Goal: Task Accomplishment & Management: Complete application form

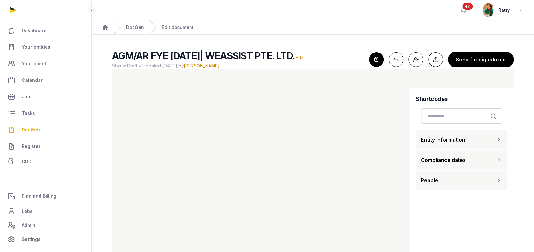
scroll to position [18, 0]
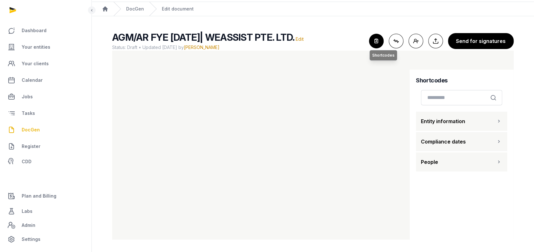
click at [375, 39] on icon "button" at bounding box center [376, 41] width 14 height 14
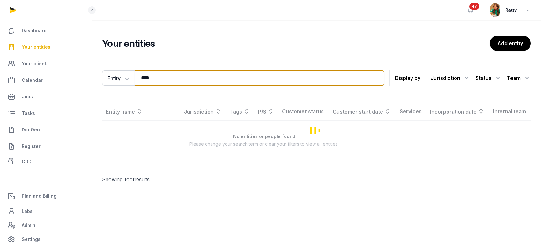
drag, startPoint x: 163, startPoint y: 77, endPoint x: 87, endPoint y: 77, distance: 76.8
click at [91, 78] on div "Dashboard Your entities Your clients Calendar Jobs Tasks DocGen Register CDD Pl…" at bounding box center [270, 126] width 541 height 252
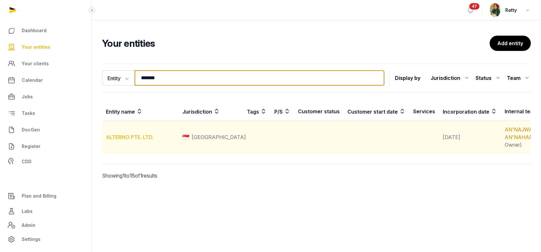
type input "*******"
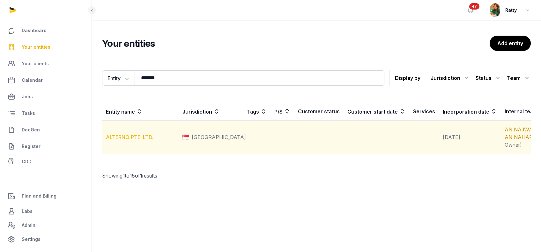
click at [131, 138] on link "ALTERNO PTE. LTD." at bounding box center [129, 137] width 47 height 6
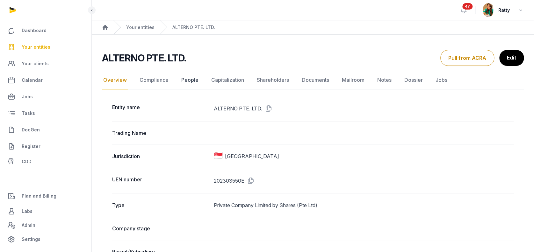
click at [187, 80] on link "People" at bounding box center [190, 80] width 20 height 18
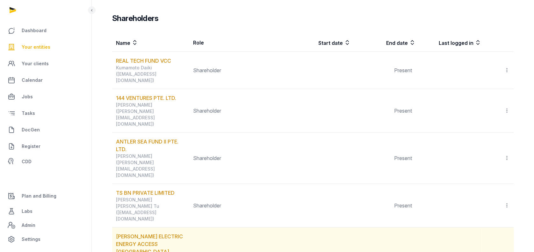
scroll to position [765, 0]
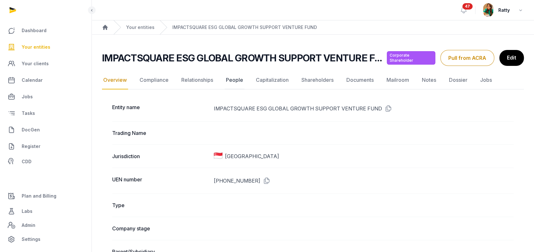
click at [232, 80] on link "People" at bounding box center [235, 80] width 20 height 18
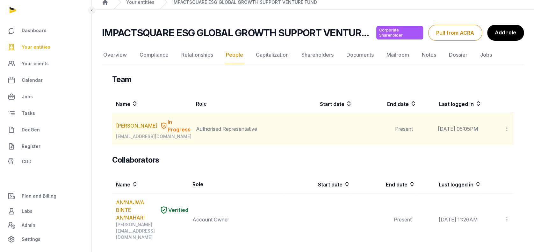
scroll to position [42, 0]
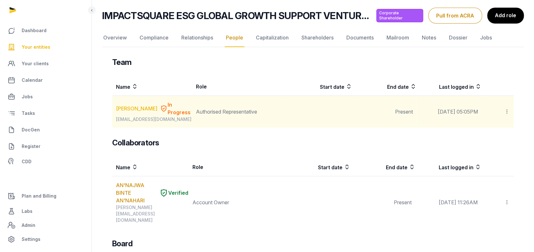
click at [133, 113] on link "[PERSON_NAME]" at bounding box center [136, 109] width 41 height 8
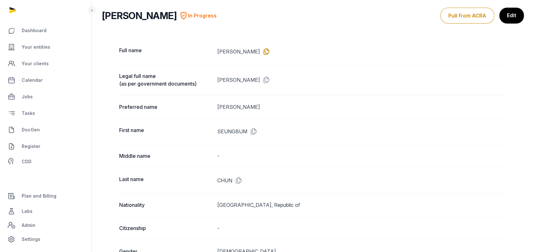
click at [269, 50] on icon at bounding box center [265, 52] width 10 height 10
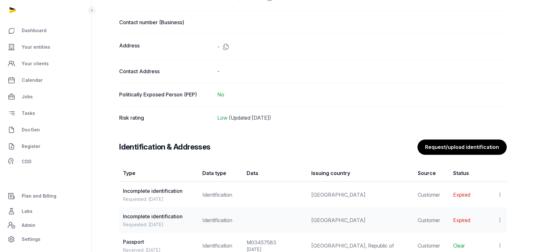
scroll to position [467, 0]
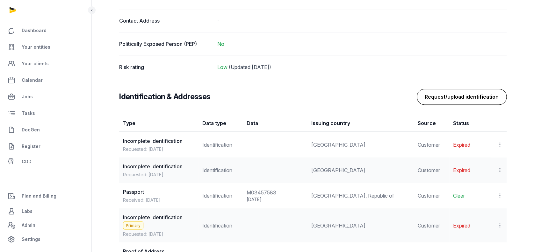
click at [474, 95] on button "Request/upload identification" at bounding box center [462, 97] width 90 height 16
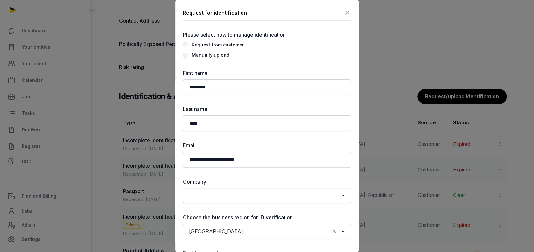
click at [202, 54] on div "Manually upload" at bounding box center [211, 55] width 38 height 8
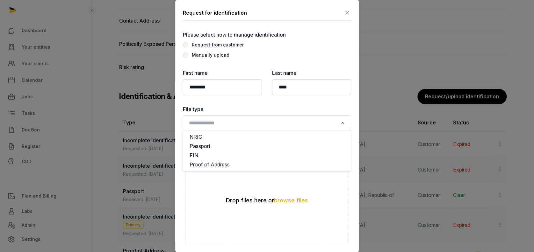
click at [212, 122] on input "Search for option" at bounding box center [262, 123] width 151 height 9
click at [212, 164] on li "Proof of Address" at bounding box center [267, 164] width 168 height 9
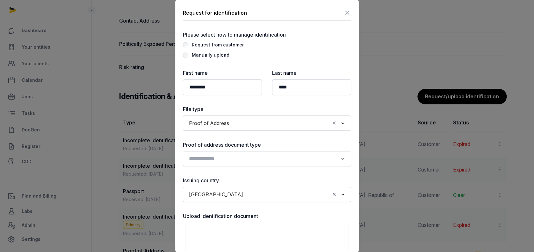
click at [248, 155] on input "Search for option" at bounding box center [262, 159] width 151 height 9
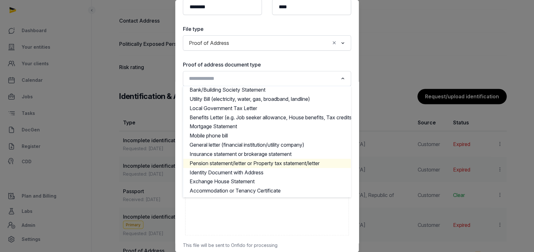
scroll to position [127, 0]
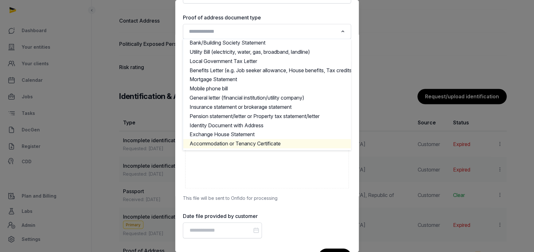
click at [262, 139] on li "Accommodation or Tenancy Certificate" at bounding box center [267, 143] width 168 height 9
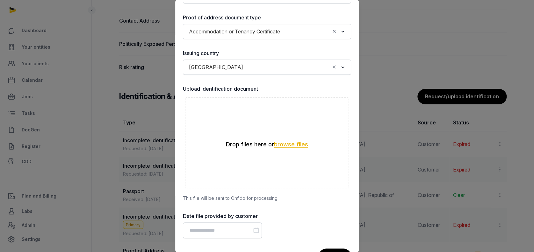
click at [288, 143] on button "browse files" at bounding box center [291, 145] width 34 height 6
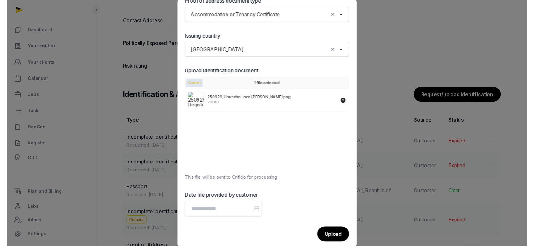
scroll to position [152, 0]
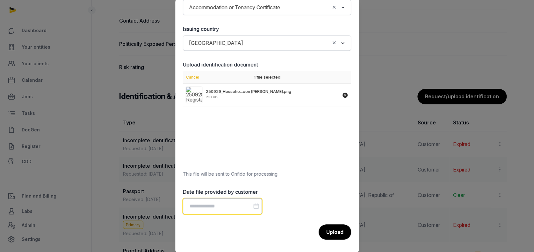
click at [210, 209] on input "Datepicker input" at bounding box center [222, 207] width 79 height 16
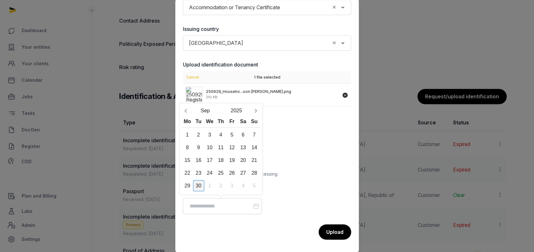
click at [201, 188] on div "30" at bounding box center [198, 185] width 11 height 11
type input "**********"
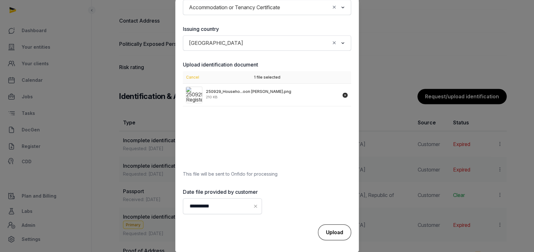
click at [327, 228] on div "Upload" at bounding box center [334, 233] width 33 height 16
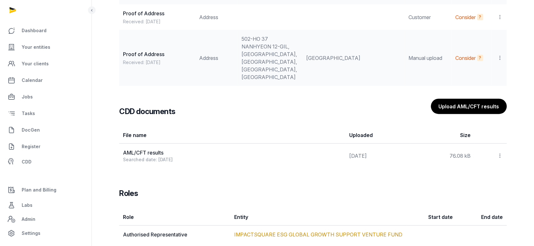
scroll to position [716, 0]
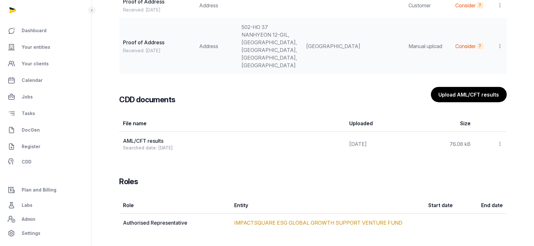
click at [500, 142] on icon at bounding box center [500, 144] width 6 height 7
click at [473, 160] on div "View" at bounding box center [477, 161] width 51 height 13
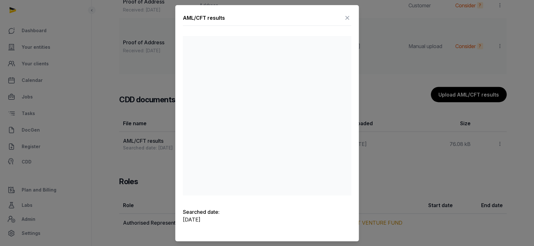
click at [348, 17] on icon at bounding box center [348, 18] width 8 height 10
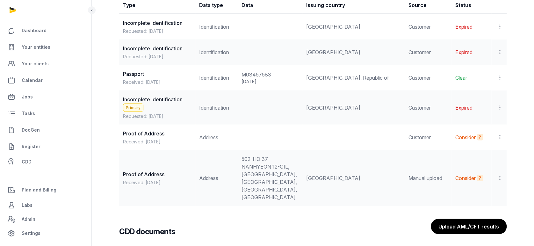
scroll to position [546, 0]
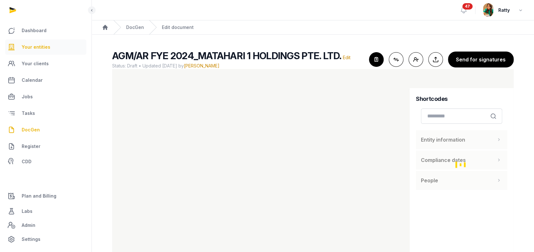
click at [35, 45] on span "Your entities" at bounding box center [36, 47] width 29 height 8
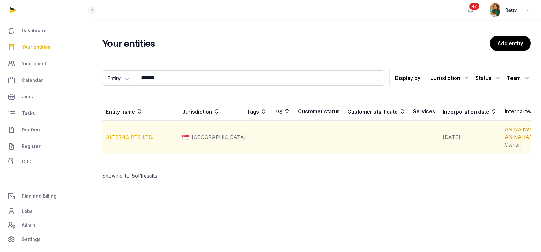
click at [141, 139] on link "ALTERNO PTE. LTD." at bounding box center [129, 137] width 47 height 6
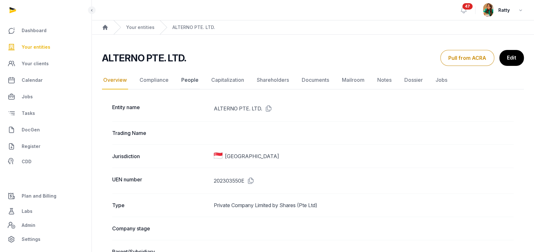
click at [184, 76] on link "People" at bounding box center [190, 80] width 20 height 18
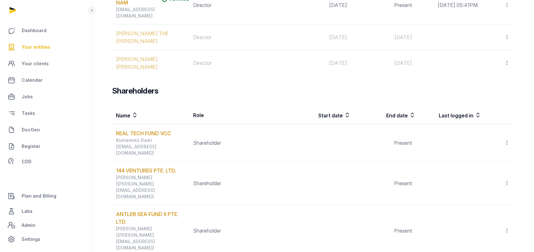
scroll to position [765, 0]
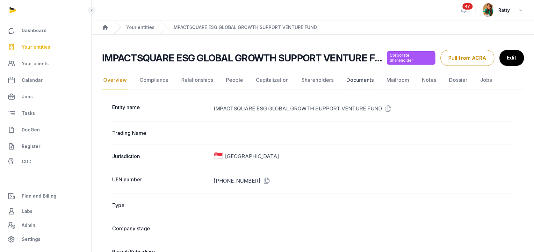
click at [352, 79] on link "Documents" at bounding box center [360, 80] width 30 height 18
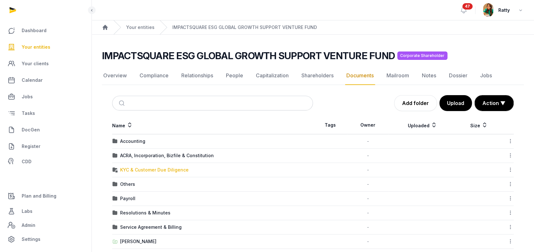
click at [135, 168] on div "KYC & Customer Due Diligence" at bounding box center [154, 170] width 69 height 6
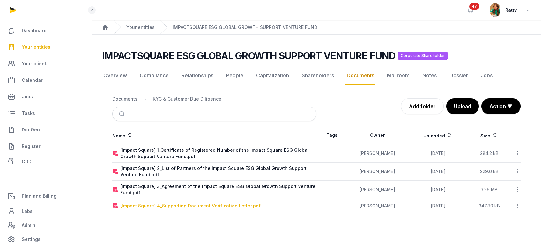
click at [171, 207] on div "[Impact Square] 4_Supporting Document Verification Letter.pdf" at bounding box center [190, 206] width 140 height 6
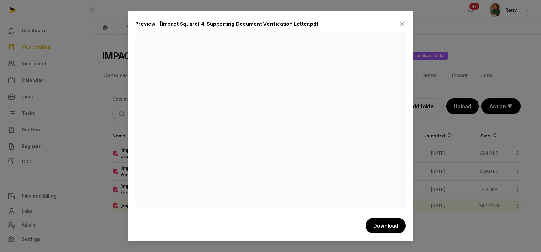
click at [402, 25] on icon at bounding box center [402, 24] width 8 height 10
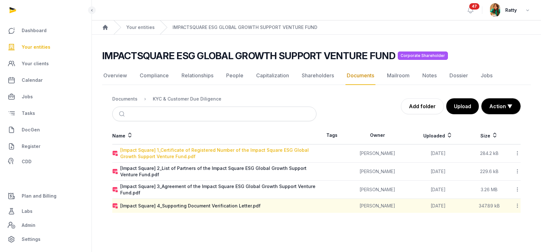
click at [181, 151] on div "[Impact Square] 1_Certificate of Registered Number of the Impact Square ESG Glo…" at bounding box center [218, 153] width 196 height 13
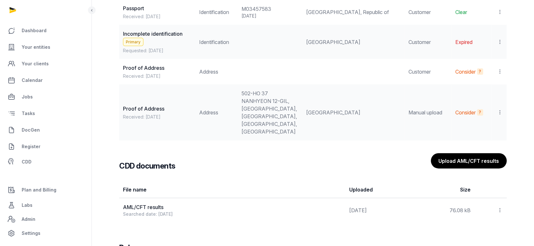
scroll to position [637, 0]
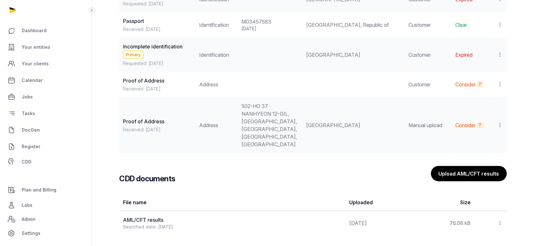
click at [500, 122] on icon at bounding box center [500, 125] width 6 height 7
click at [475, 156] on span "Set as primary" at bounding box center [480, 155] width 33 height 6
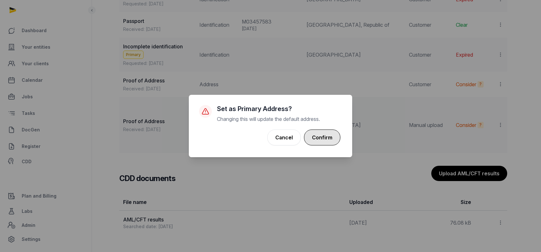
click at [323, 141] on button "Confirm" at bounding box center [322, 138] width 36 height 16
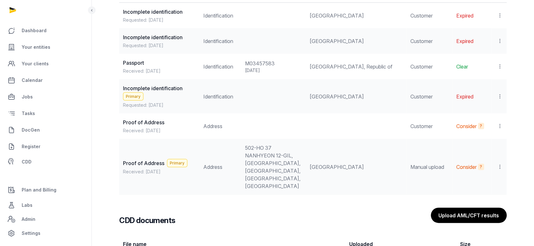
scroll to position [546, 0]
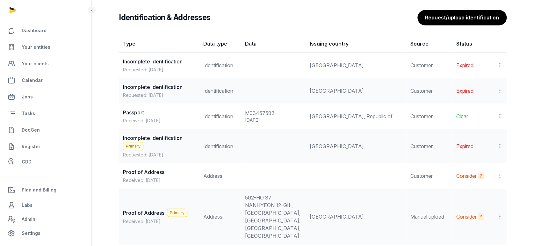
click at [500, 115] on icon at bounding box center [500, 116] width 6 height 7
click at [482, 132] on div "View" at bounding box center [472, 133] width 62 height 13
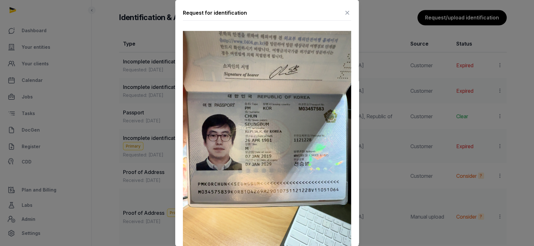
click at [344, 8] on icon at bounding box center [348, 13] width 8 height 10
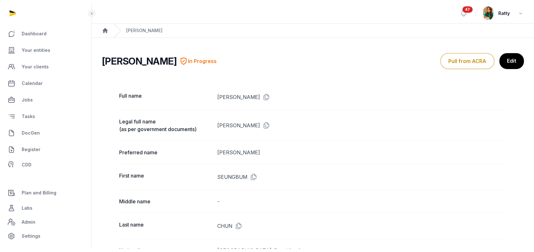
scroll to position [0, 0]
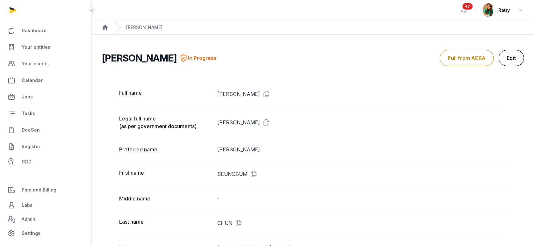
click at [515, 58] on link "Edit" at bounding box center [511, 58] width 25 height 16
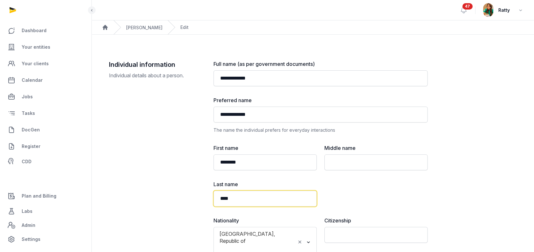
drag, startPoint x: 250, startPoint y: 201, endPoint x: 86, endPoint y: 174, distance: 166.0
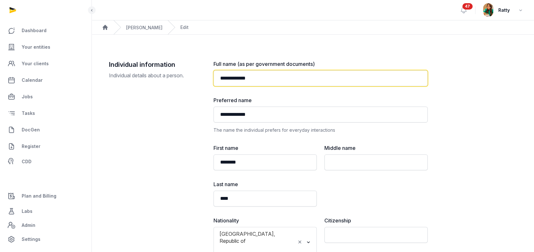
drag, startPoint x: 232, startPoint y: 79, endPoint x: 55, endPoint y: 18, distance: 186.9
paste input "text"
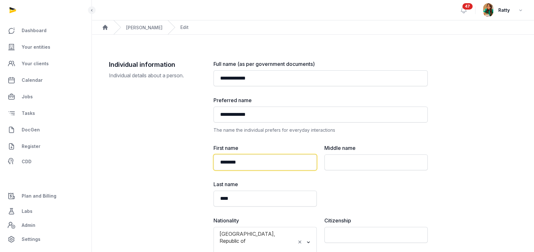
drag, startPoint x: 253, startPoint y: 161, endPoint x: 103, endPoint y: 125, distance: 154.6
click at [111, 129] on div "**********" at bounding box center [313, 239] width 408 height 358
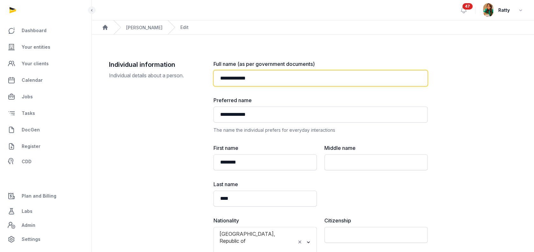
drag, startPoint x: 272, startPoint y: 76, endPoint x: 237, endPoint y: 77, distance: 34.1
click at [237, 77] on input "**********" at bounding box center [321, 78] width 214 height 16
paste input "text"
type input "**********"
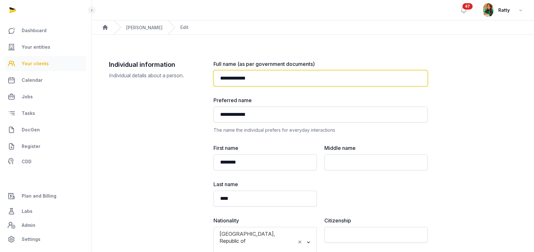
drag, startPoint x: 271, startPoint y: 78, endPoint x: 74, endPoint y: 66, distance: 198.0
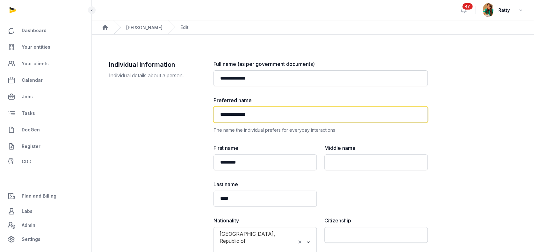
click at [400, 108] on input "**********" at bounding box center [321, 115] width 214 height 16
drag, startPoint x: 295, startPoint y: 111, endPoint x: -48, endPoint y: 27, distance: 352.9
paste input "text"
type input "**********"
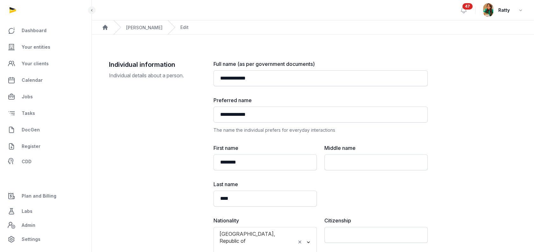
click at [498, 117] on div "**********" at bounding box center [313, 239] width 408 height 358
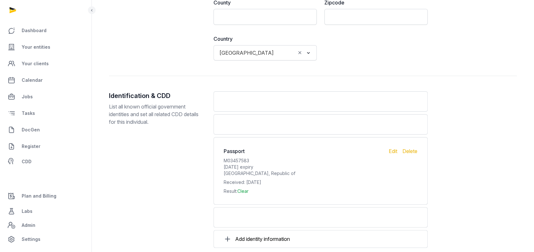
scroll to position [708, 0]
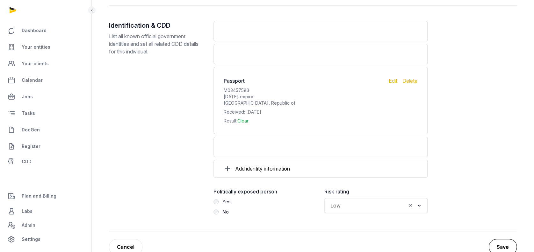
click at [505, 239] on button "Save" at bounding box center [503, 247] width 28 height 16
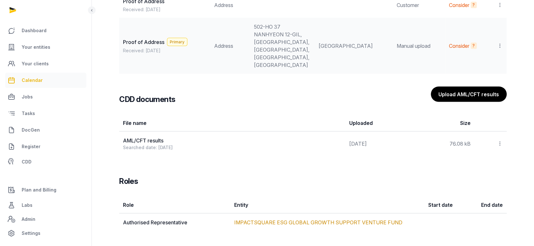
scroll to position [708, 0]
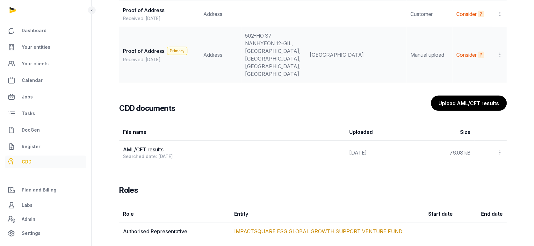
click at [23, 165] on span "CDD" at bounding box center [27, 162] width 10 height 8
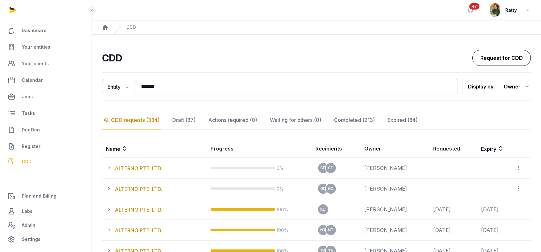
click at [490, 59] on link "Request for CDD" at bounding box center [501, 58] width 58 height 16
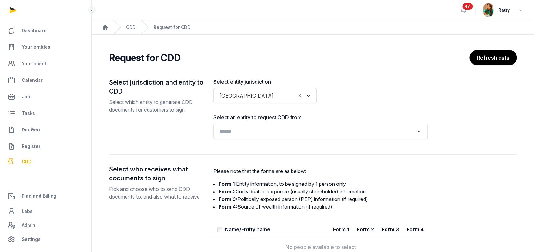
click at [260, 128] on input "Search for option" at bounding box center [315, 131] width 197 height 9
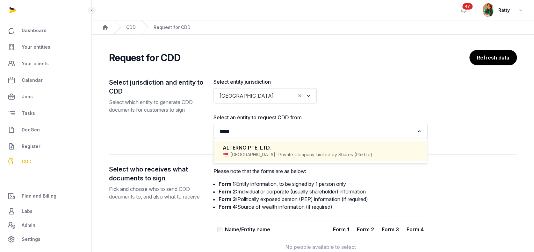
click at [259, 150] on div "ALTERNO PTE. LTD." at bounding box center [321, 147] width 196 height 7
type input "*****"
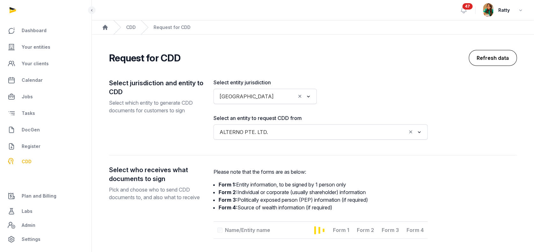
click at [499, 55] on button "Refresh data" at bounding box center [493, 58] width 48 height 16
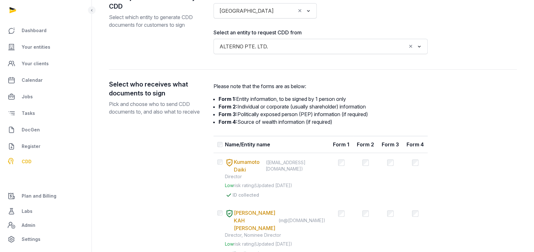
scroll to position [21, 0]
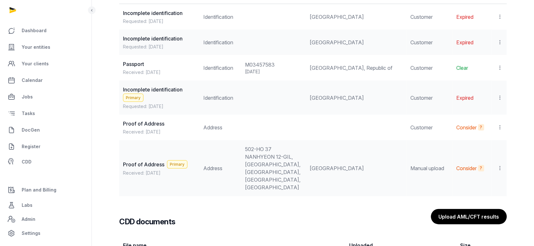
scroll to position [552, 0]
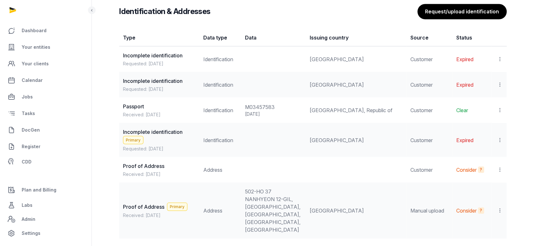
click at [500, 108] on icon at bounding box center [500, 109] width 6 height 7
click at [330, 174] on td at bounding box center [356, 169] width 101 height 25
click at [500, 109] on icon at bounding box center [500, 109] width 6 height 7
click at [477, 138] on span "Set as primary" at bounding box center [480, 140] width 33 height 6
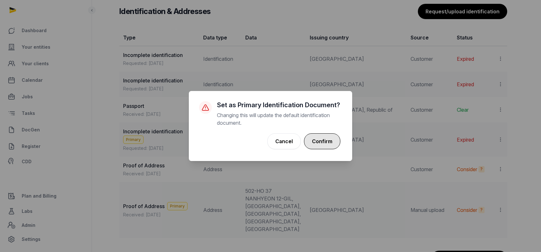
click at [318, 135] on button "Confirm" at bounding box center [322, 142] width 36 height 16
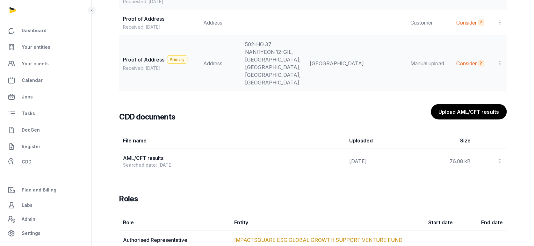
scroll to position [716, 0]
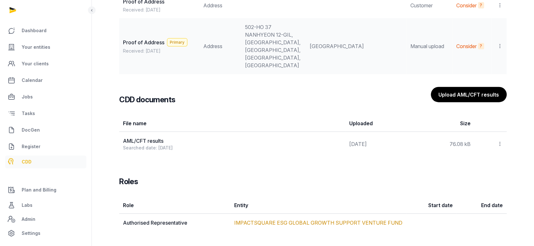
click at [30, 161] on span "CDD" at bounding box center [27, 162] width 10 height 8
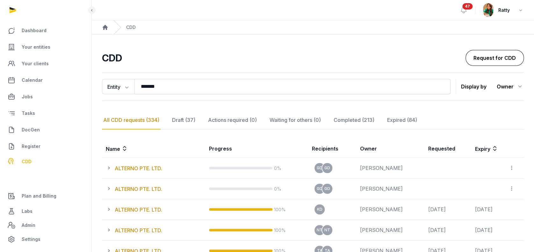
click at [495, 61] on link "Request for CDD" at bounding box center [495, 58] width 58 height 16
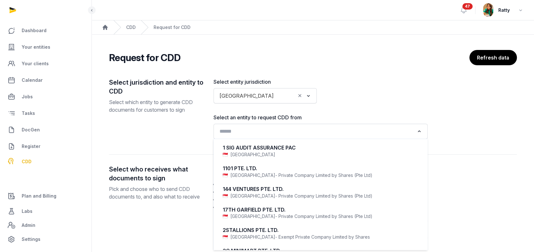
click at [226, 136] on input "Search for option" at bounding box center [315, 131] width 197 height 9
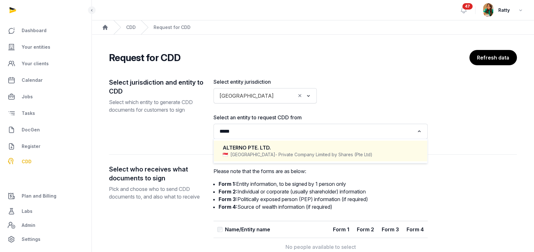
click at [264, 150] on div "ALTERNO PTE. LTD." at bounding box center [321, 147] width 196 height 7
type input "*****"
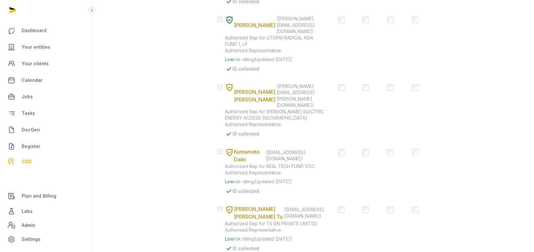
scroll to position [999, 0]
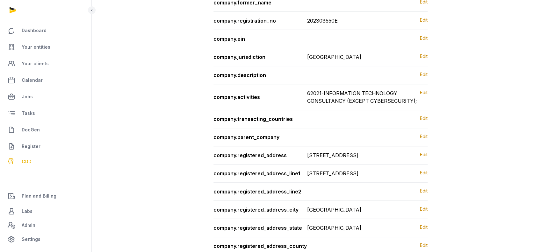
scroll to position [0, 0]
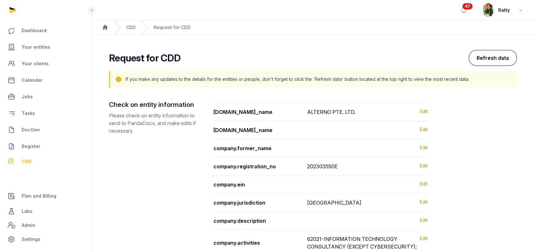
click at [485, 56] on button "Refresh data" at bounding box center [493, 58] width 48 height 16
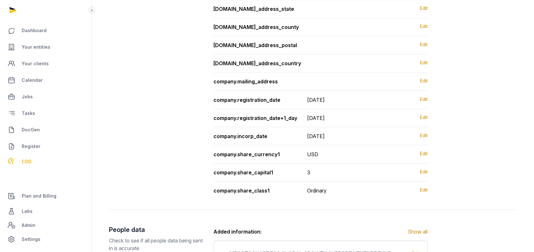
scroll to position [613, 0]
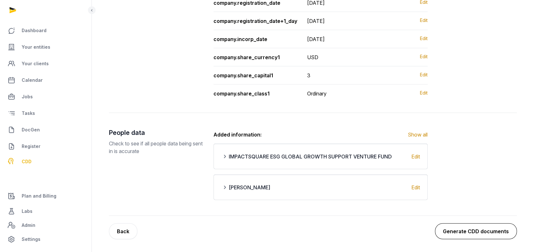
click at [472, 231] on button "Generate CDD documents" at bounding box center [476, 232] width 82 height 16
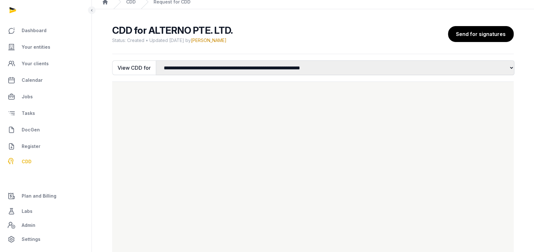
scroll to position [57, 0]
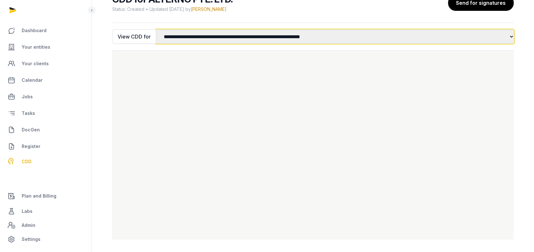
click at [248, 32] on select "**********" at bounding box center [335, 36] width 359 height 15
select select "*"
click at [156, 29] on select "**********" at bounding box center [335, 36] width 359 height 15
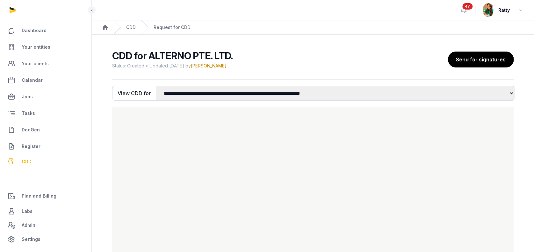
click at [487, 62] on button "Send for signatures" at bounding box center [481, 60] width 66 height 16
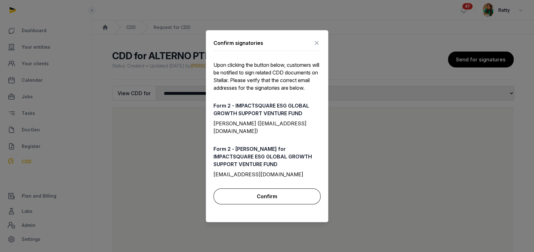
click at [263, 197] on button "Confirm" at bounding box center [267, 197] width 107 height 16
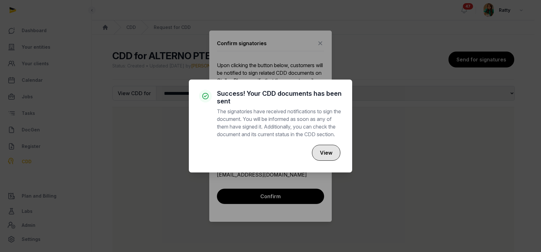
click at [324, 153] on button "View" at bounding box center [326, 153] width 28 height 16
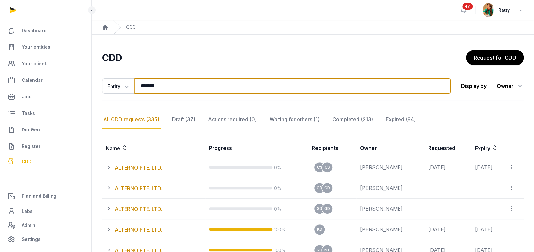
drag, startPoint x: 209, startPoint y: 86, endPoint x: -158, endPoint y: 69, distance: 367.9
click at [0, 69] on html "**********" at bounding box center [267, 241] width 534 height 483
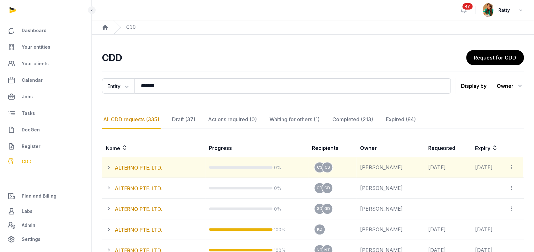
click at [510, 167] on icon at bounding box center [512, 167] width 6 height 7
click at [487, 185] on span "View all CDD links" at bounding box center [492, 185] width 41 height 6
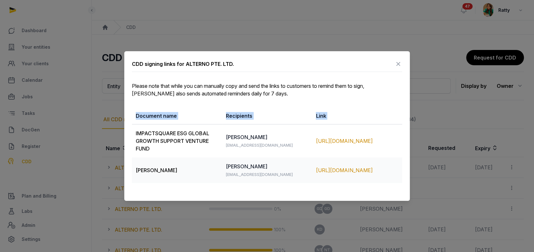
drag, startPoint x: 136, startPoint y: 134, endPoint x: 406, endPoint y: 172, distance: 272.9
click at [406, 172] on div "CDD signing links for ALTERNO PTE. LTD. Please note that while you can manually…" at bounding box center [267, 126] width 286 height 150
copy table "Document name Recipients Link"
click at [398, 62] on icon at bounding box center [399, 64] width 8 height 10
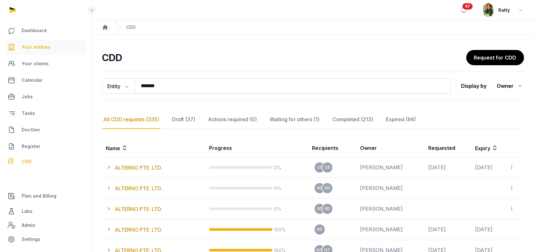
click at [34, 46] on span "Your entities" at bounding box center [36, 47] width 29 height 8
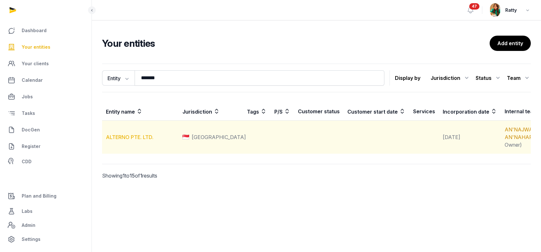
click at [120, 141] on link "ALTERNO PTE. LTD." at bounding box center [129, 137] width 47 height 6
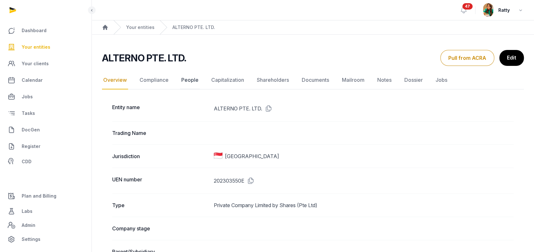
click at [187, 79] on link "People" at bounding box center [190, 80] width 20 height 18
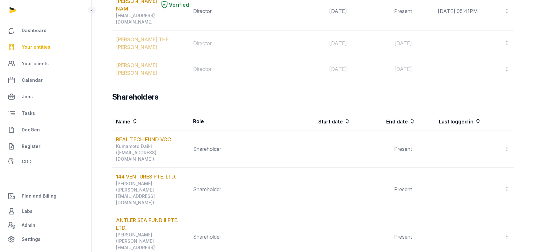
scroll to position [722, 0]
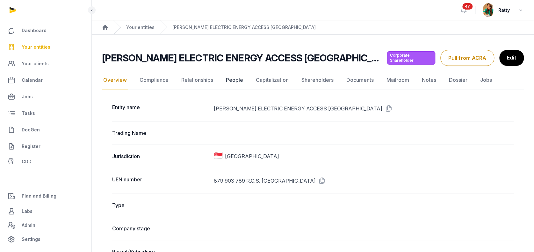
click at [233, 76] on link "People" at bounding box center [235, 80] width 20 height 18
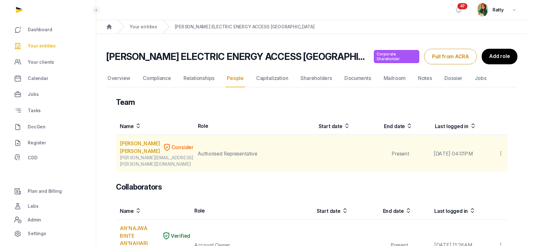
scroll to position [85, 0]
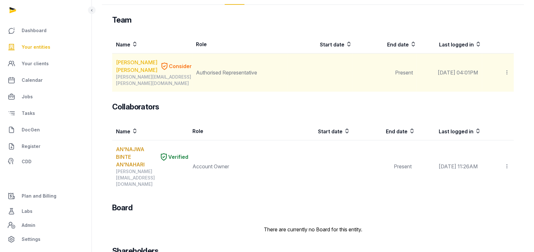
click at [130, 62] on link "Gilles VERMOT DESROCHES" at bounding box center [136, 66] width 41 height 15
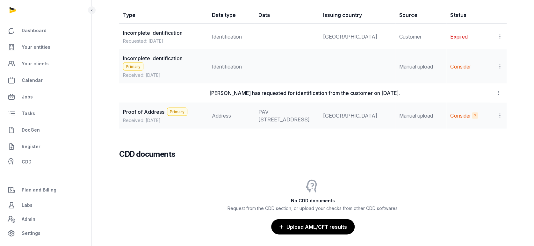
scroll to position [655, 0]
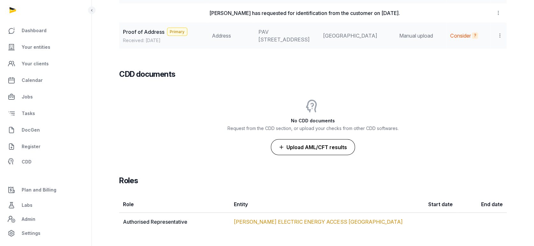
click at [307, 150] on button "Upload AML/CFT results" at bounding box center [313, 147] width 84 height 16
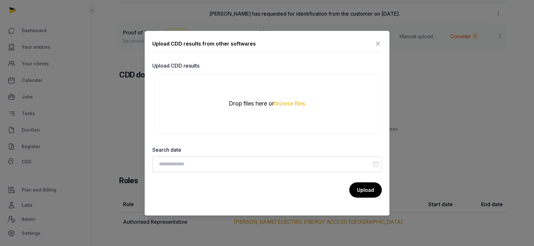
click at [380, 41] on icon at bounding box center [378, 44] width 8 height 10
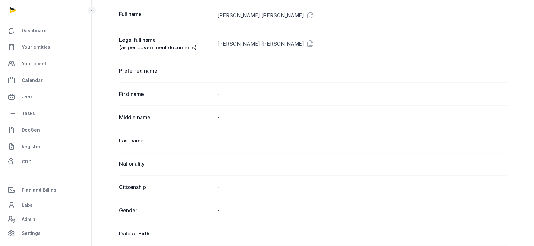
scroll to position [0, 0]
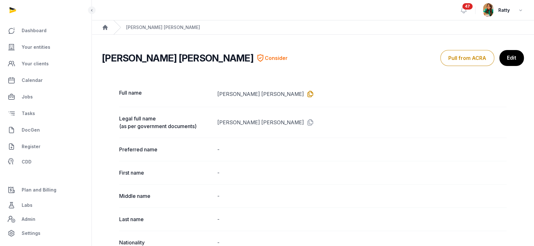
click at [304, 94] on icon at bounding box center [309, 94] width 10 height 10
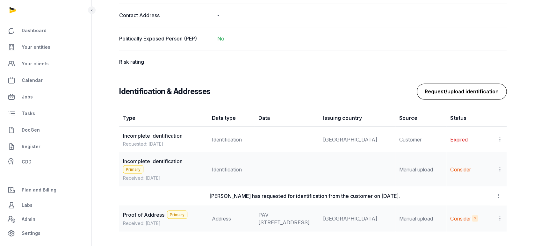
scroll to position [467, 0]
click at [474, 94] on button "Request/upload identification" at bounding box center [462, 92] width 90 height 16
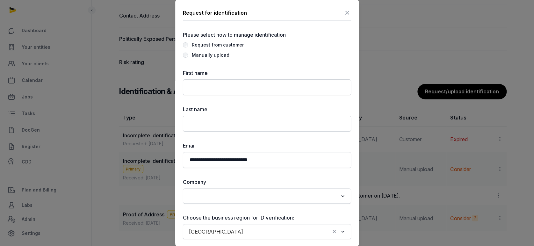
click at [195, 51] on div "Manually upload" at bounding box center [211, 55] width 38 height 8
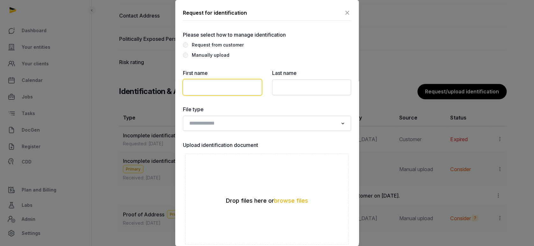
click at [199, 84] on input "text" at bounding box center [222, 87] width 79 height 16
paste input "**********"
type input "**********"
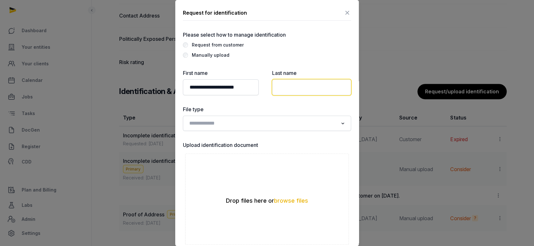
scroll to position [0, 0]
click at [298, 84] on input "text" at bounding box center [311, 87] width 79 height 16
paste input "**********"
click at [244, 122] on input "Search for option" at bounding box center [262, 123] width 151 height 9
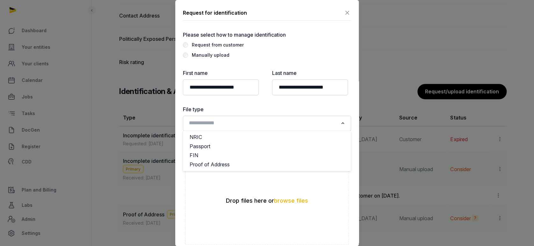
scroll to position [0, 0]
click at [218, 145] on li "Passport" at bounding box center [267, 146] width 168 height 9
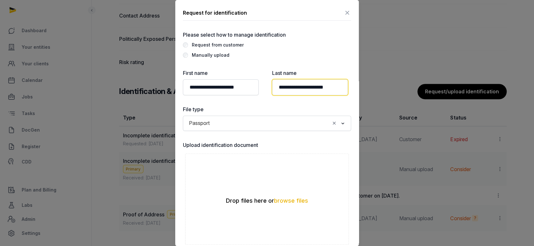
drag, startPoint x: 310, startPoint y: 84, endPoint x: 157, endPoint y: 92, distance: 153.8
type input "*********"
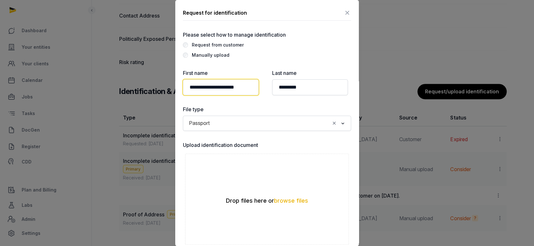
scroll to position [0, 5]
drag, startPoint x: 226, startPoint y: 84, endPoint x: 314, endPoint y: 84, distance: 88.6
click at [314, 84] on div "**********" at bounding box center [267, 194] width 168 height 251
type input "**********"
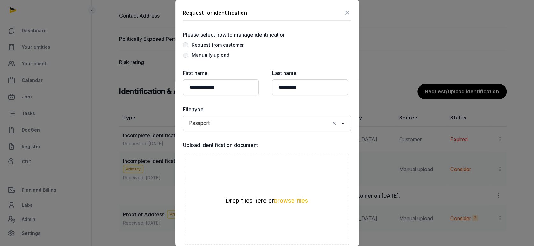
click at [314, 60] on div "**********" at bounding box center [267, 175] width 168 height 289
click at [280, 198] on button "browse files" at bounding box center [291, 201] width 34 height 6
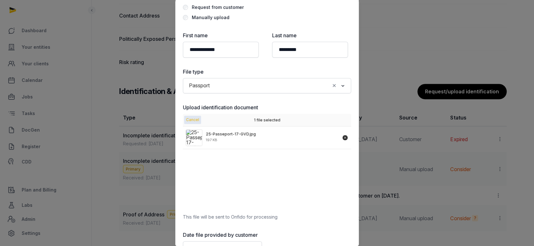
scroll to position [80, 0]
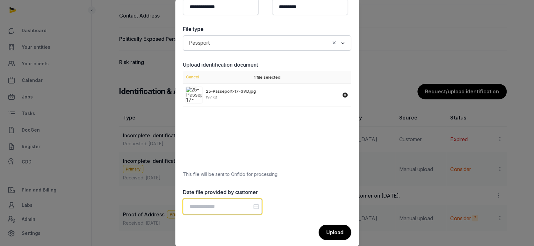
click at [213, 205] on input "Datepicker input" at bounding box center [222, 207] width 79 height 16
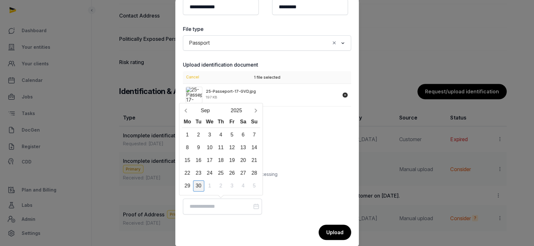
click at [198, 180] on div "30" at bounding box center [198, 185] width 11 height 11
type input "**********"
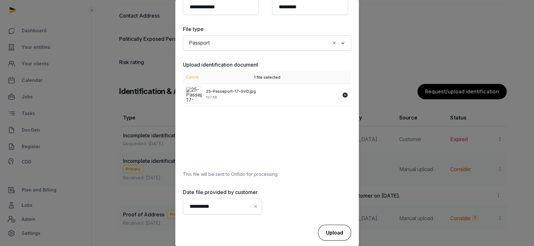
click at [330, 228] on div "Upload" at bounding box center [334, 233] width 33 height 16
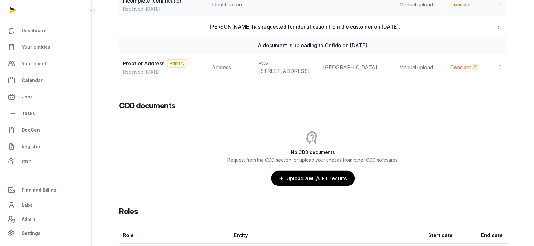
scroll to position [664, 0]
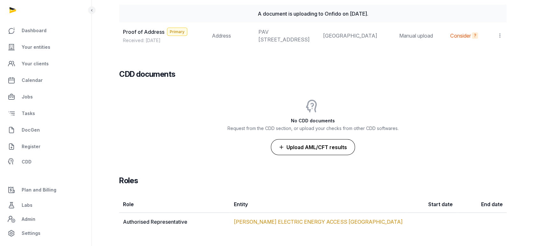
click at [299, 148] on button "Upload AML/CFT results" at bounding box center [313, 147] width 84 height 16
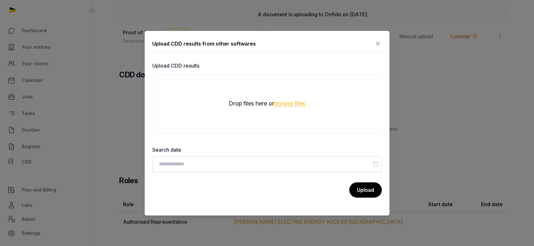
click at [289, 102] on button "browse files" at bounding box center [289, 104] width 31 height 6
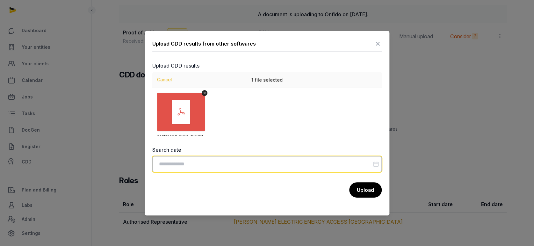
click at [236, 166] on input "Datepicker input" at bounding box center [266, 164] width 229 height 16
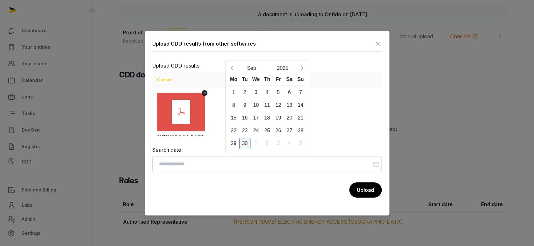
click at [245, 146] on div "30" at bounding box center [244, 143] width 11 height 11
type input "**********"
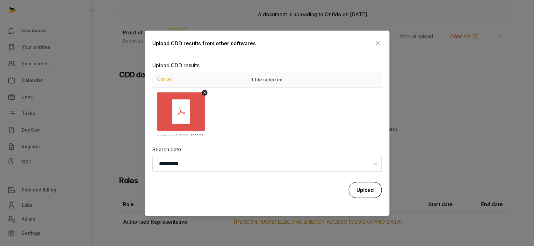
click at [361, 187] on button "Upload" at bounding box center [365, 190] width 33 height 16
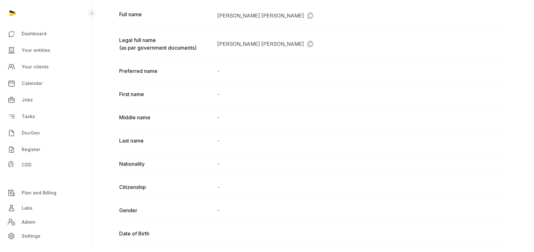
scroll to position [0, 0]
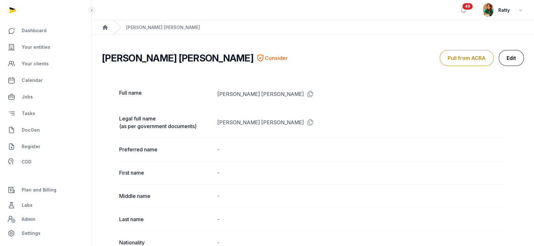
click at [517, 53] on link "Edit" at bounding box center [511, 58] width 25 height 16
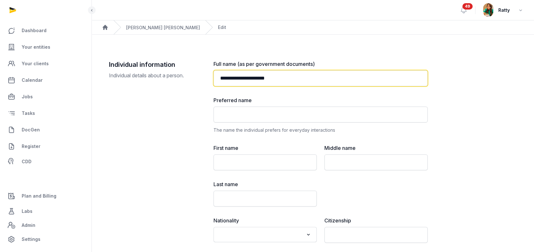
drag, startPoint x: 313, startPoint y: 81, endPoint x: 287, endPoint y: 77, distance: 26.4
click at [287, 77] on input "**********" at bounding box center [321, 78] width 214 height 16
click at [311, 81] on input "**********" at bounding box center [321, 78] width 214 height 16
drag, startPoint x: 310, startPoint y: 79, endPoint x: 113, endPoint y: 74, distance: 197.7
click at [113, 74] on div "**********" at bounding box center [313, 232] width 408 height 344
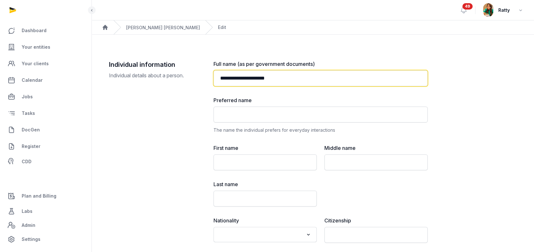
paste input "**********"
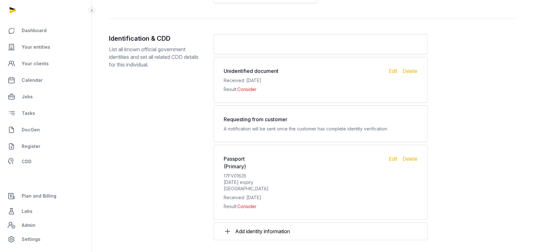
scroll to position [757, 0]
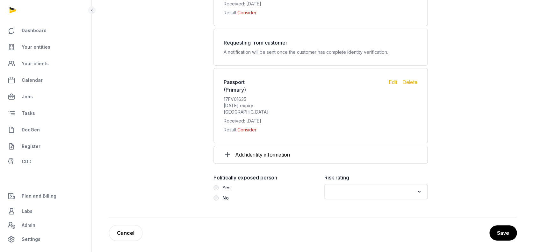
type input "**********"
click at [365, 192] on input "Search for option" at bounding box center [371, 191] width 86 height 9
click at [347, 225] on li "Low" at bounding box center [376, 224] width 103 height 9
click at [506, 227] on button "Save" at bounding box center [503, 233] width 28 height 16
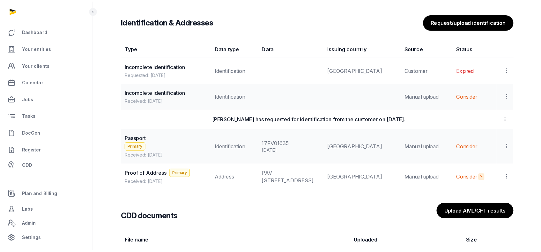
scroll to position [595, 0]
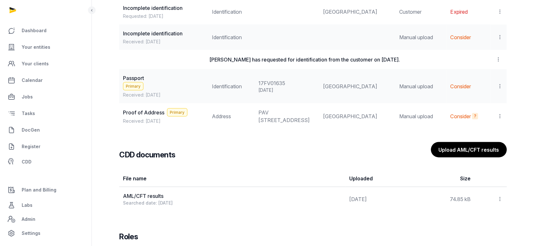
click at [501, 85] on icon at bounding box center [500, 86] width 6 height 7
click at [471, 114] on span "Populate Information" at bounding box center [472, 116] width 49 height 6
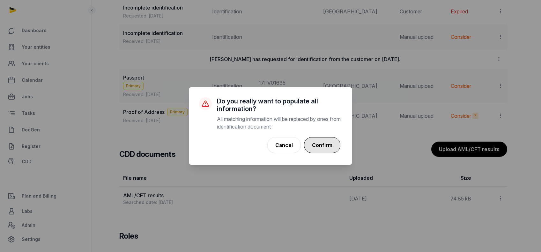
click at [323, 142] on button "Confirm" at bounding box center [322, 145] width 36 height 16
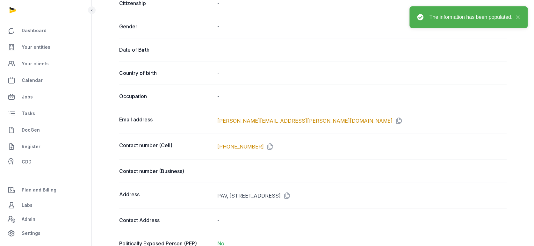
scroll to position [297, 0]
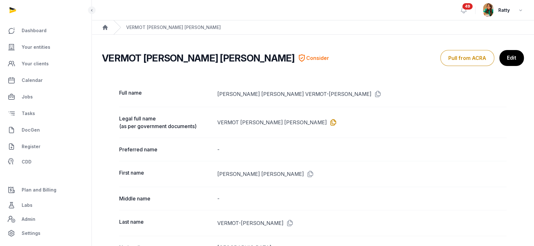
click at [332, 121] on icon at bounding box center [332, 122] width 10 height 10
click at [511, 58] on link "Edit" at bounding box center [511, 58] width 25 height 16
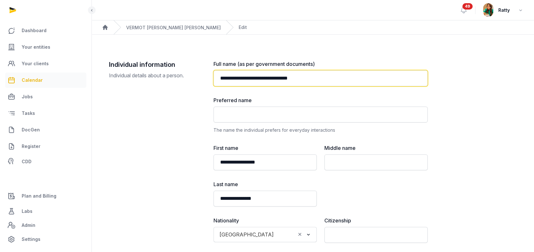
drag, startPoint x: 330, startPoint y: 78, endPoint x: 74, endPoint y: 76, distance: 255.9
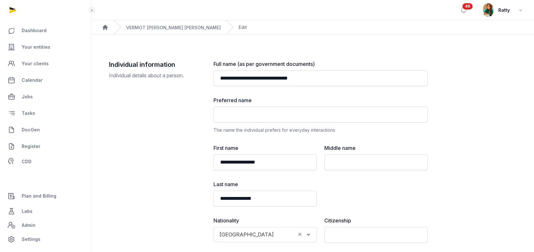
click at [461, 119] on div "**********" at bounding box center [313, 232] width 408 height 344
click at [29, 158] on link "CDD" at bounding box center [45, 162] width 81 height 13
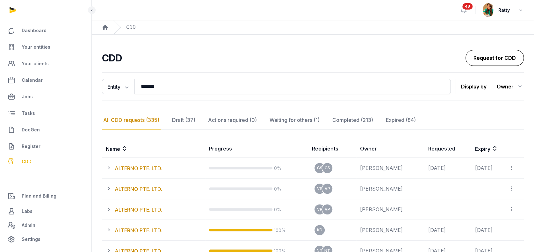
click at [497, 54] on link "Request for CDD" at bounding box center [495, 58] width 58 height 16
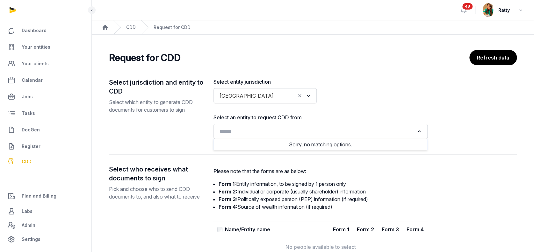
click at [254, 137] on div "Loading..." at bounding box center [321, 131] width 208 height 11
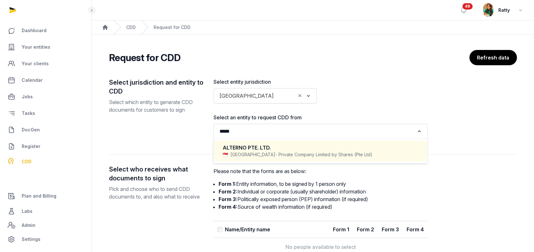
click at [283, 149] on div "ALTERNO PTE. LTD." at bounding box center [321, 147] width 196 height 7
type input "*****"
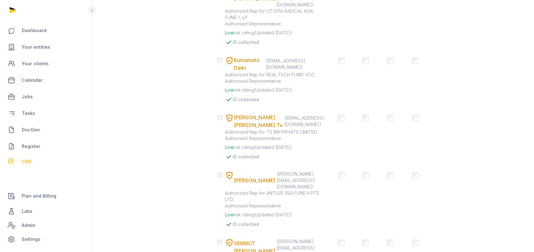
scroll to position [1023, 0]
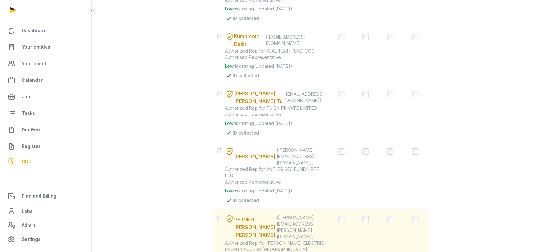
click at [219, 210] on td "[PERSON_NAME] [PERSON_NAME] ([PERSON_NAME][EMAIL_ADDRESS][PERSON_NAME][DOMAIN_N…" at bounding box center [272, 247] width 116 height 74
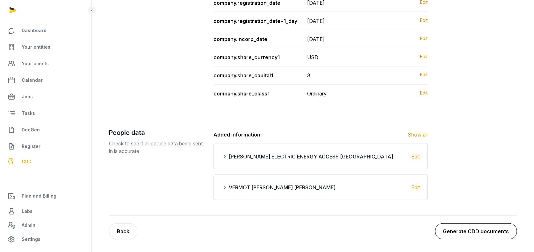
click at [474, 234] on button "Generate CDD documents" at bounding box center [476, 232] width 82 height 16
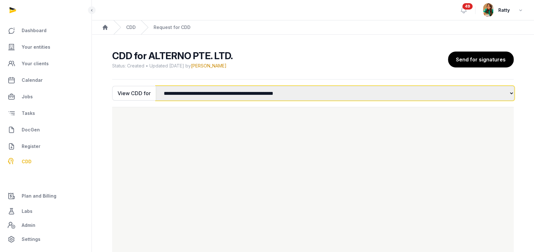
click at [276, 94] on select "**********" at bounding box center [335, 93] width 359 height 15
select select "*"
click at [156, 86] on select "**********" at bounding box center [335, 93] width 359 height 15
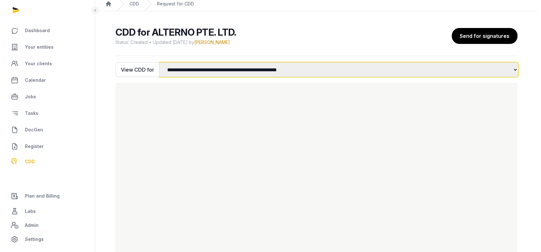
scroll to position [57, 0]
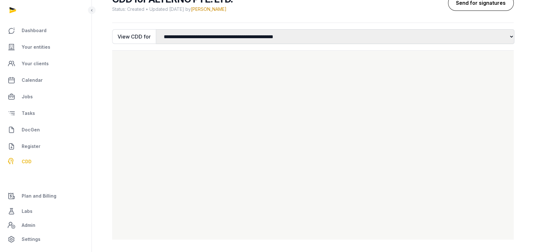
click at [490, 3] on button "Send for signatures" at bounding box center [481, 3] width 66 height 16
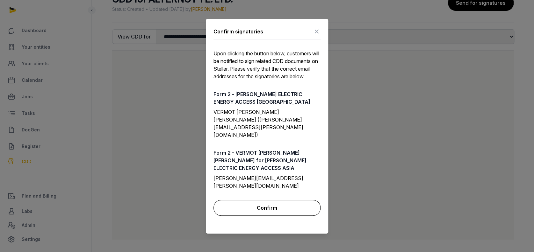
click at [258, 200] on button "Confirm" at bounding box center [267, 208] width 107 height 16
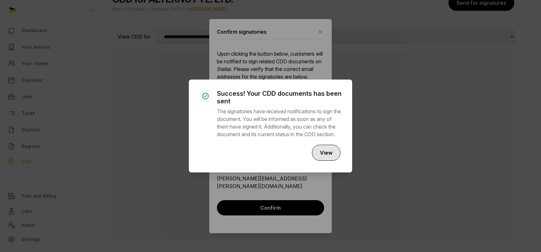
click at [321, 158] on button "View" at bounding box center [326, 153] width 28 height 16
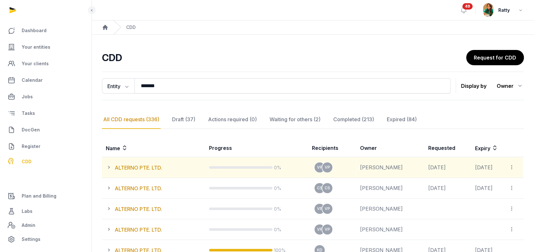
click at [512, 165] on icon at bounding box center [512, 167] width 6 height 7
click at [495, 180] on div "View all CDD links" at bounding box center [492, 184] width 54 height 13
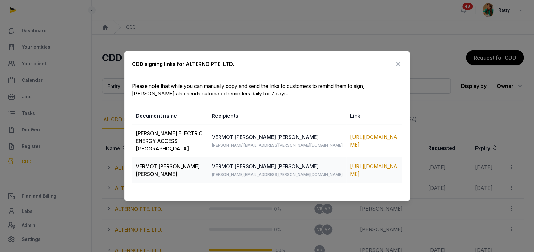
scroll to position [42, 0]
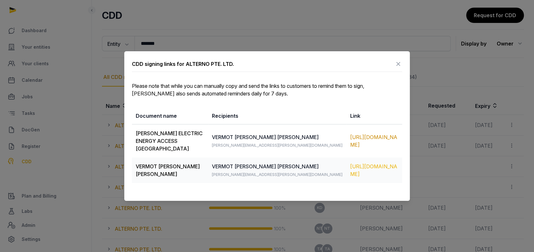
drag, startPoint x: 136, startPoint y: 133, endPoint x: 379, endPoint y: 180, distance: 247.1
click at [379, 180] on tbody "[PERSON_NAME] ELECTRIC ENERGY ACCESS ASIA VERMOT [PERSON_NAME] ROBERT PAUL [EMA…" at bounding box center [267, 154] width 270 height 59
copy tbody "[PERSON_NAME] ELECTRIC ENERGY ACCESS ASIA VERMOT [PERSON_NAME] ROBERT PAUL [EMA…"
